Goal: Navigation & Orientation: Find specific page/section

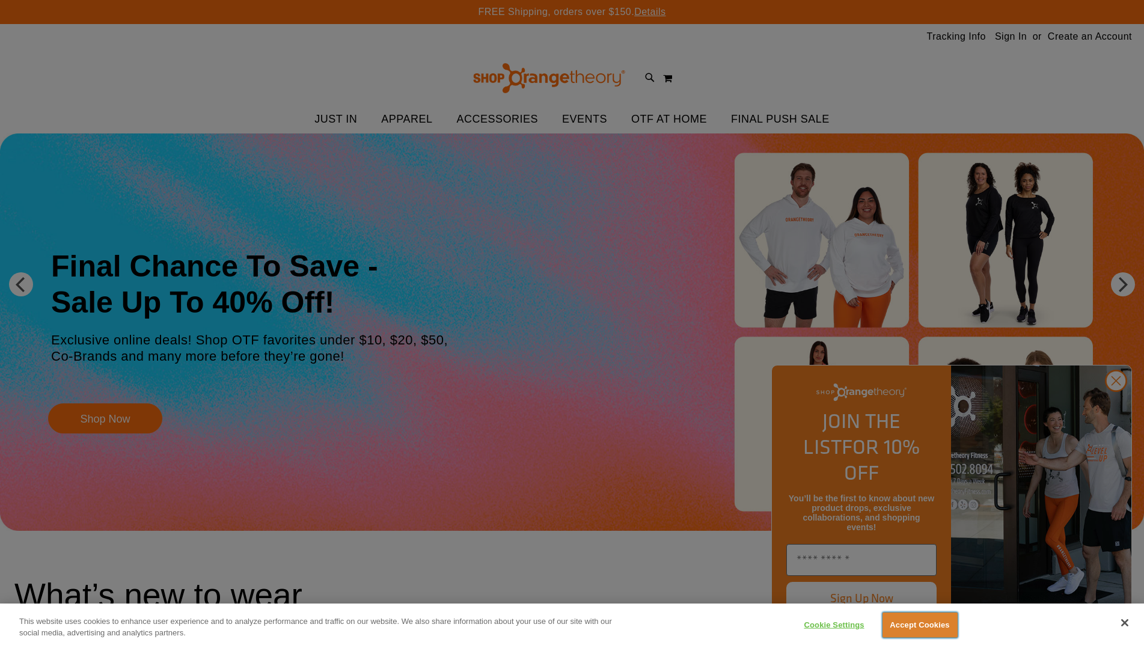
click at [888, 620] on button "Accept Cookies" at bounding box center [919, 624] width 75 height 25
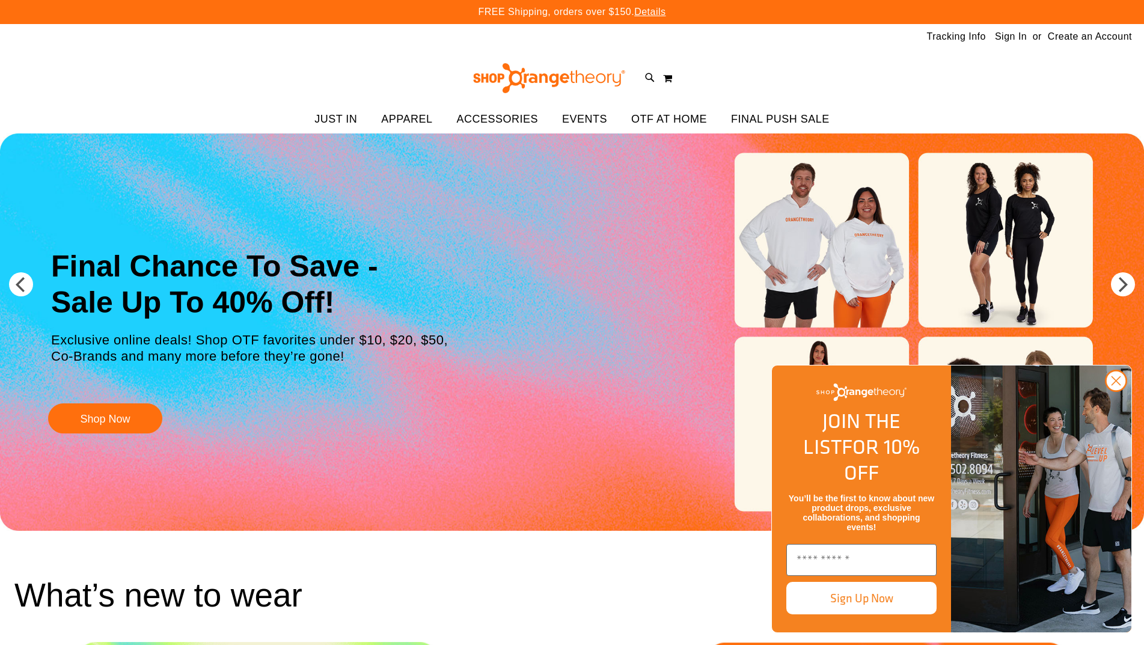
click at [1114, 385] on icon "Close dialog" at bounding box center [1116, 381] width 8 height 8
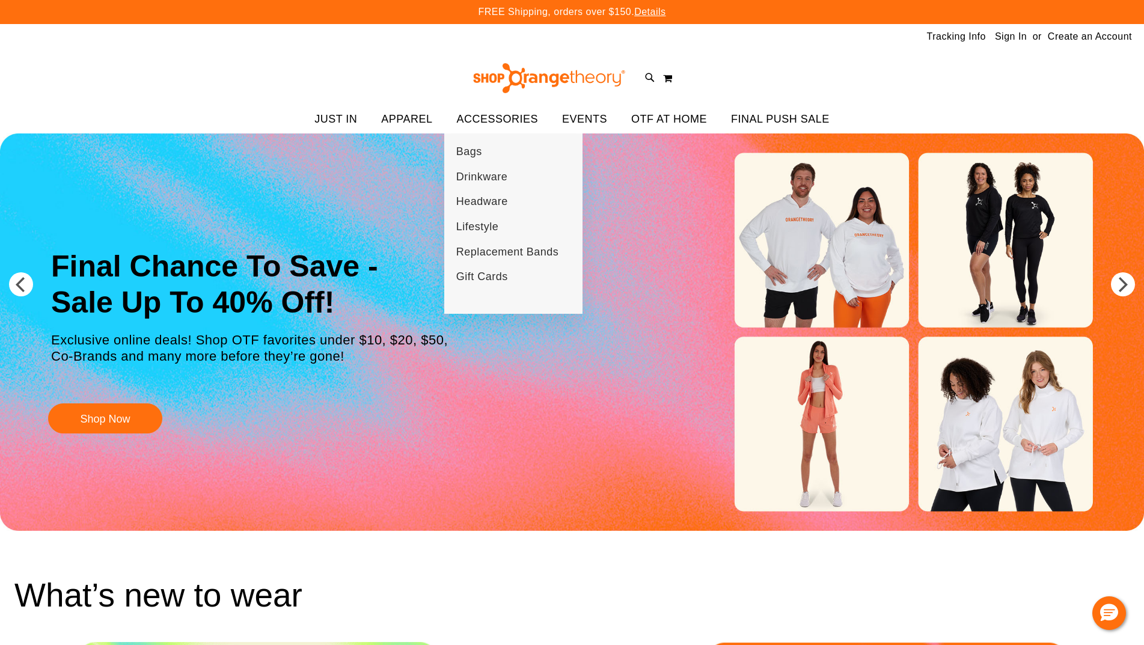
click at [522, 117] on span "ACCESSORIES" at bounding box center [498, 119] width 82 height 27
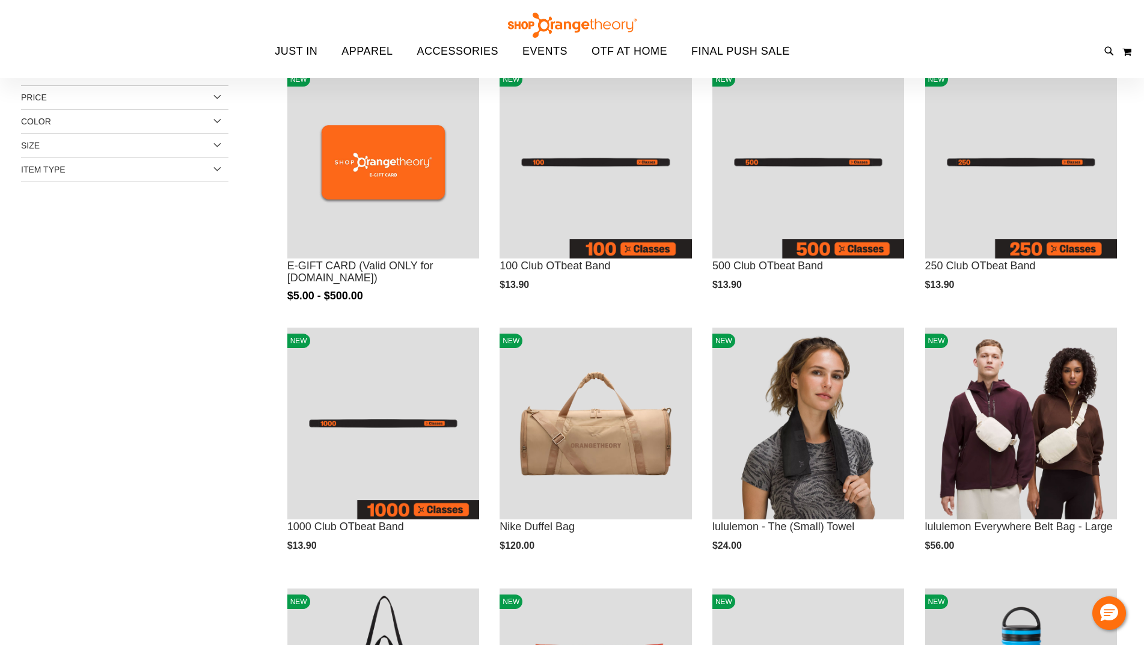
scroll to position [180, 0]
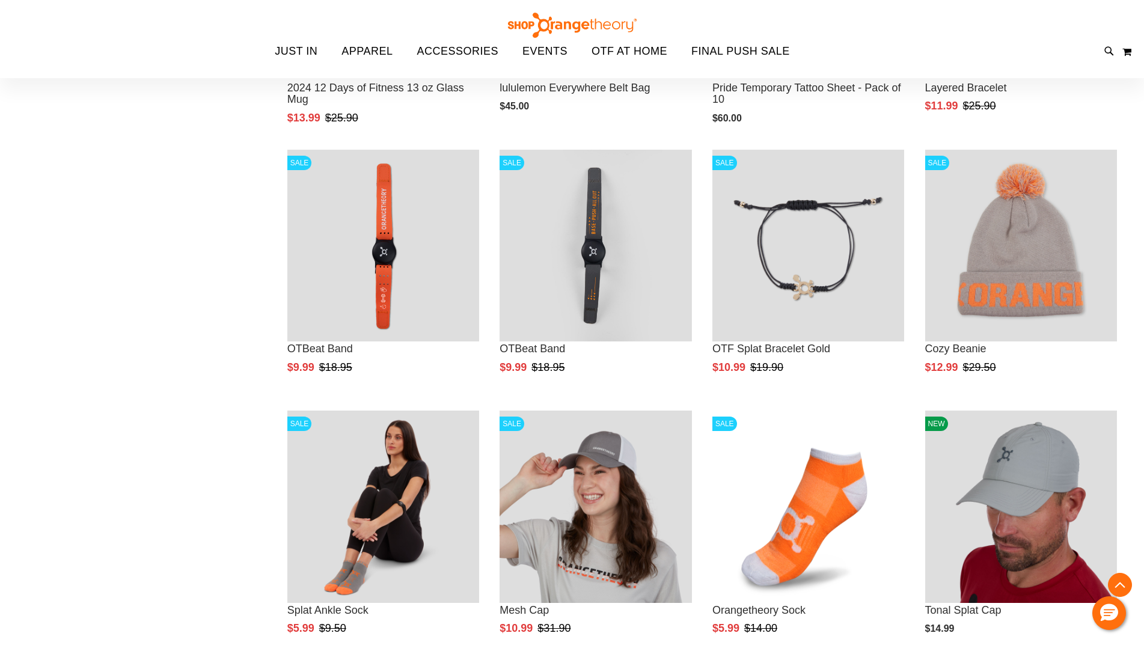
scroll to position [1922, 0]
